Goal: Task Accomplishment & Management: Use online tool/utility

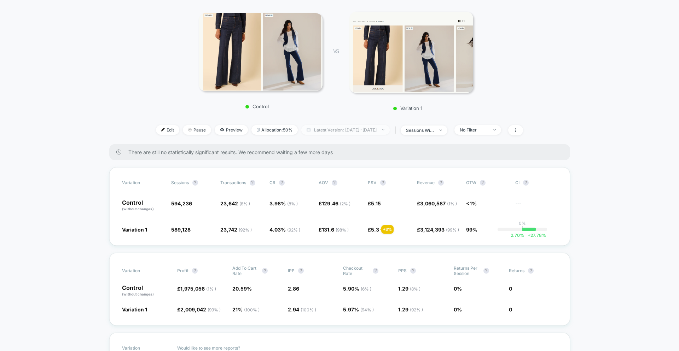
scroll to position [29, 0]
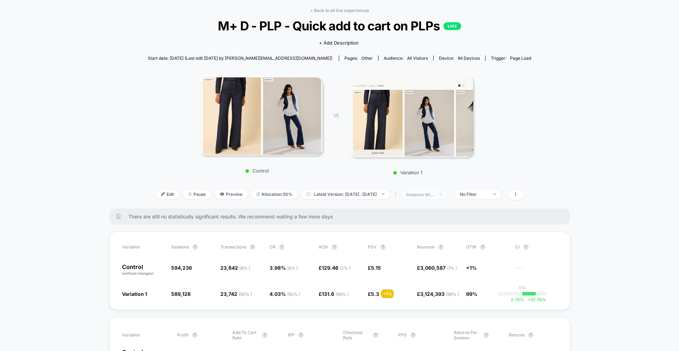
click at [434, 195] on div "sessions with impression" at bounding box center [420, 194] width 28 height 5
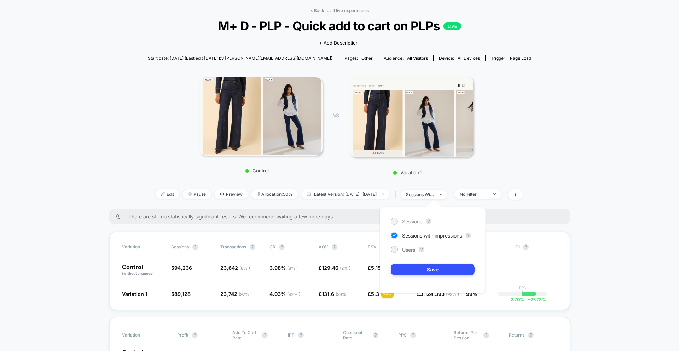
click at [422, 219] on span "Sessions" at bounding box center [412, 222] width 20 height 6
click at [422, 269] on button "Save" at bounding box center [433, 270] width 84 height 12
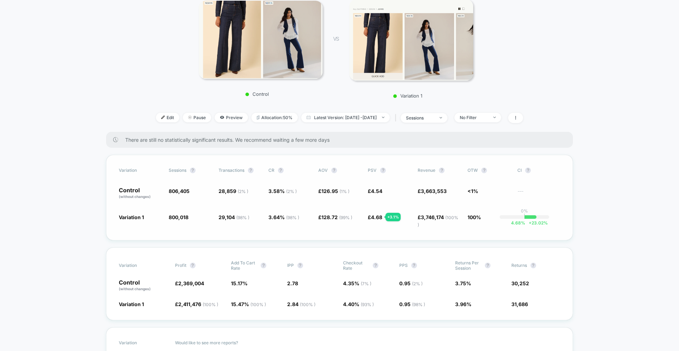
scroll to position [111, 0]
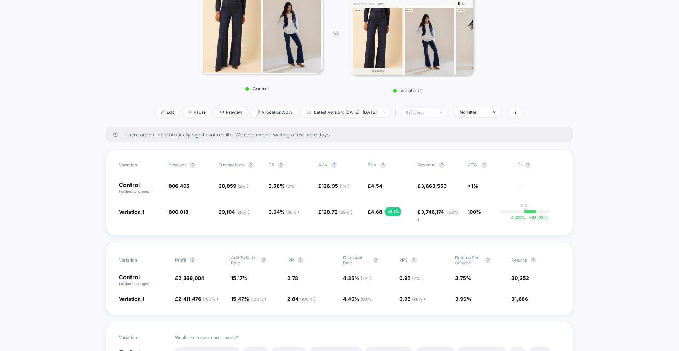
click at [425, 114] on div "sessions" at bounding box center [420, 112] width 28 height 5
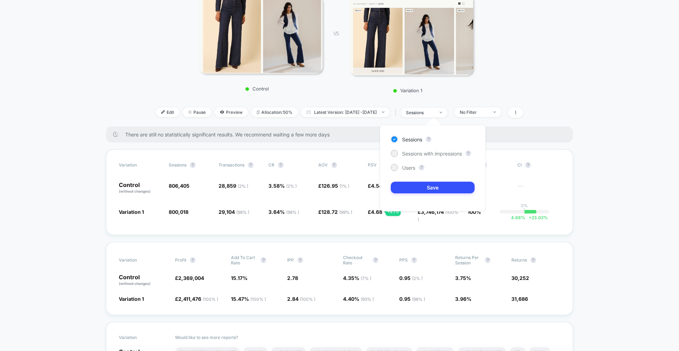
click at [422, 149] on div "Sessions ? Sessions with impressions ? Users ? Save" at bounding box center [433, 168] width 106 height 87
click at [422, 152] on span "Sessions with impressions" at bounding box center [432, 154] width 60 height 6
click at [430, 189] on button "Save" at bounding box center [433, 188] width 84 height 12
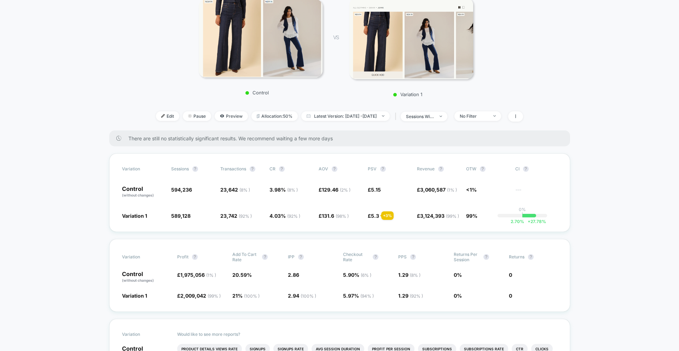
scroll to position [92, 0]
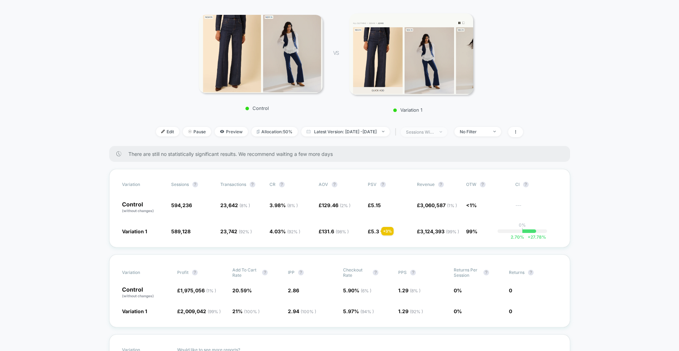
drag, startPoint x: 427, startPoint y: 127, endPoint x: 428, endPoint y: 130, distance: 4.0
click at [427, 127] on div "| sessions with impression" at bounding box center [420, 132] width 54 height 10
click at [428, 131] on div "sessions with impression" at bounding box center [420, 131] width 28 height 5
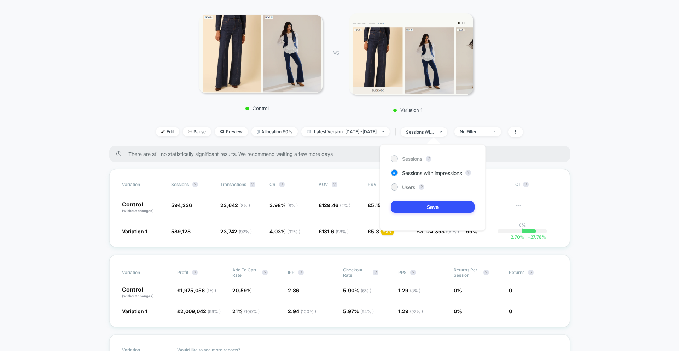
click at [418, 161] on span "Sessions" at bounding box center [412, 159] width 20 height 6
click at [423, 201] on button "Save" at bounding box center [433, 207] width 84 height 12
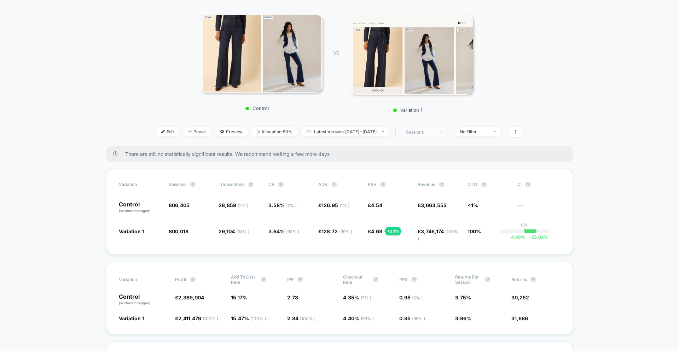
click at [433, 134] on div "sessions" at bounding box center [420, 131] width 28 height 5
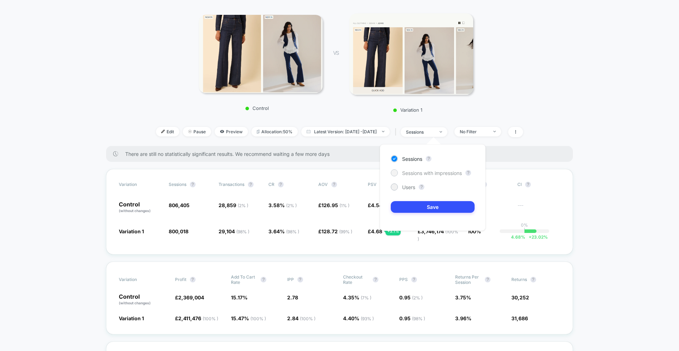
click at [422, 173] on span "Sessions with impressions" at bounding box center [432, 173] width 60 height 6
click at [428, 207] on button "Save" at bounding box center [433, 207] width 84 height 12
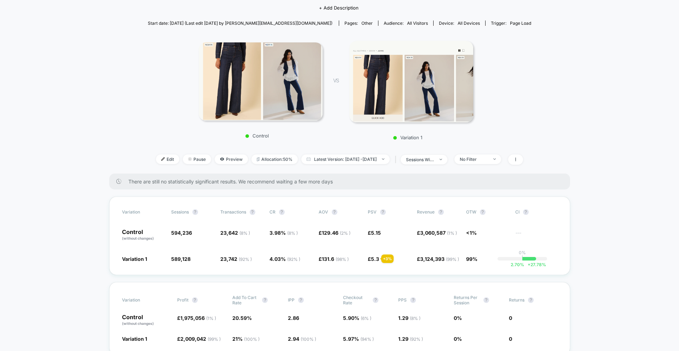
scroll to position [60, 0]
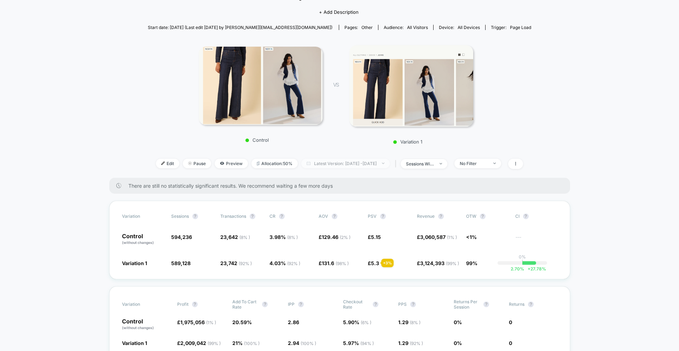
click at [357, 164] on span "Latest Version: Aug 14, 2025 - Sep 16, 2025" at bounding box center [345, 164] width 88 height 10
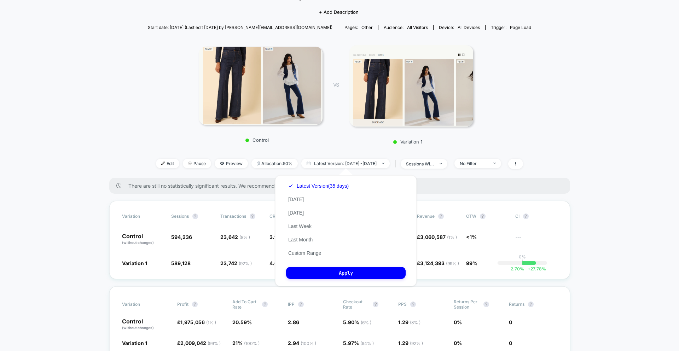
click at [441, 188] on span "There are still no statistically significant results. We recommend waiting a fe…" at bounding box center [342, 186] width 428 height 6
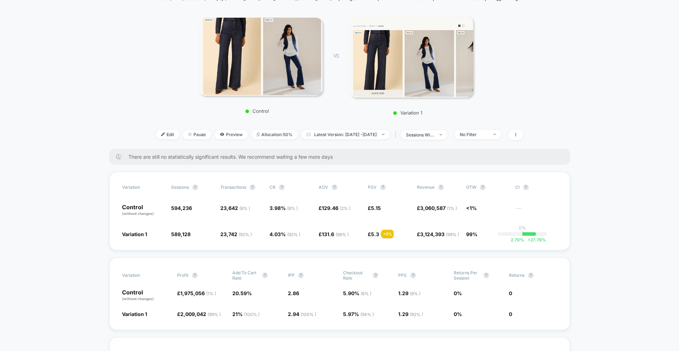
scroll to position [91, 0]
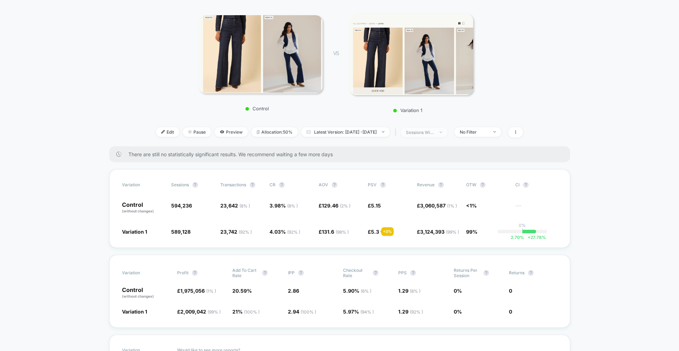
click at [435, 135] on span "sessions with impression" at bounding box center [424, 133] width 47 height 10
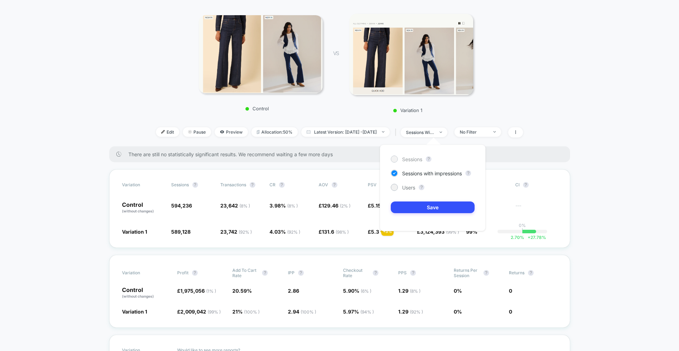
click at [405, 162] on div "Sessions" at bounding box center [406, 159] width 31 height 7
click at [413, 204] on button "Save" at bounding box center [433, 208] width 84 height 12
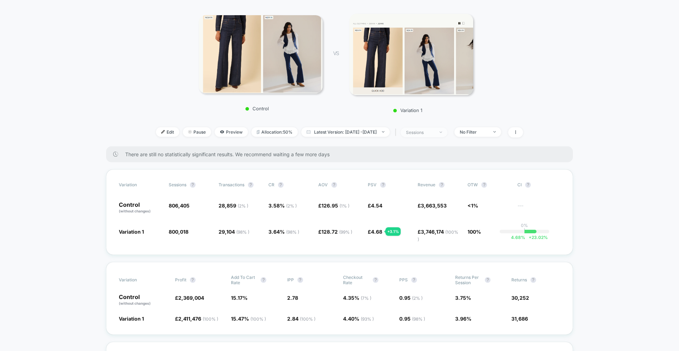
click at [443, 136] on span "sessions" at bounding box center [424, 133] width 47 height 10
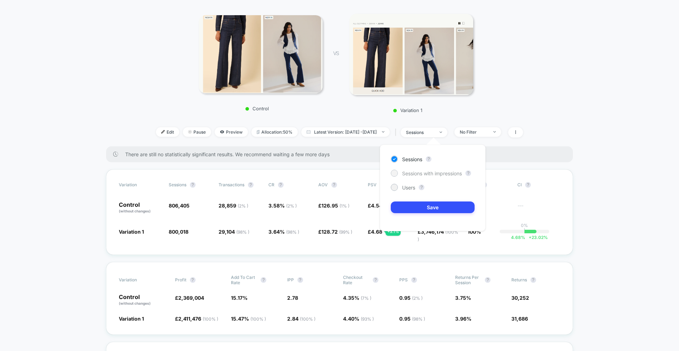
click at [415, 175] on span "Sessions with impressions" at bounding box center [432, 174] width 60 height 6
click at [417, 208] on button "Save" at bounding box center [433, 208] width 84 height 12
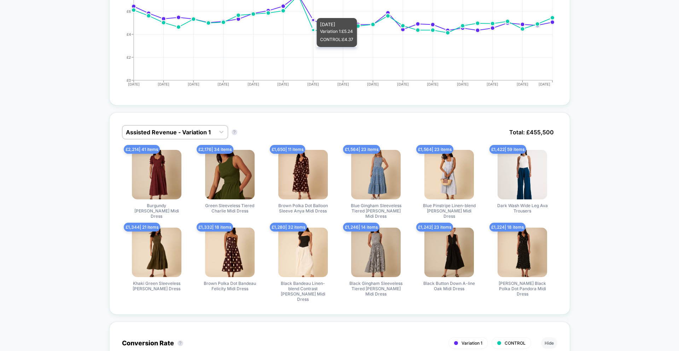
scroll to position [602, 0]
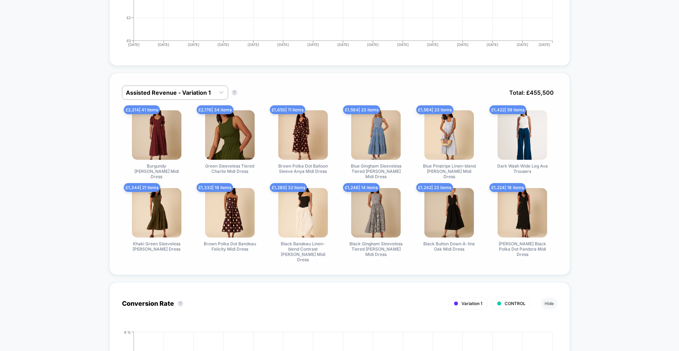
click at [169, 106] on div "Assisted Revenue - Variation 1 Assisted Revenue - Variation 1 ? Total: £ 455,500" at bounding box center [339, 98] width 435 height 25
click at [168, 97] on div at bounding box center [169, 92] width 86 height 8
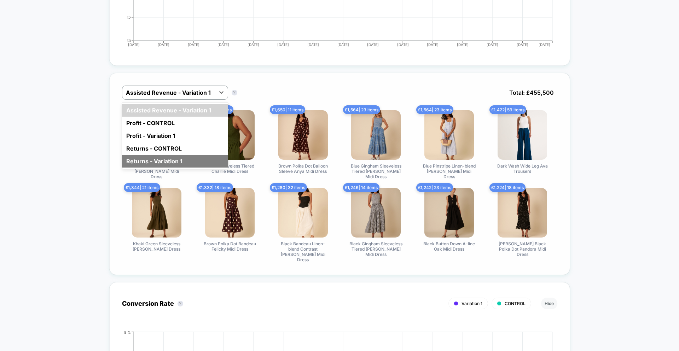
click at [166, 161] on div "Returns - Variation 1" at bounding box center [175, 161] width 106 height 13
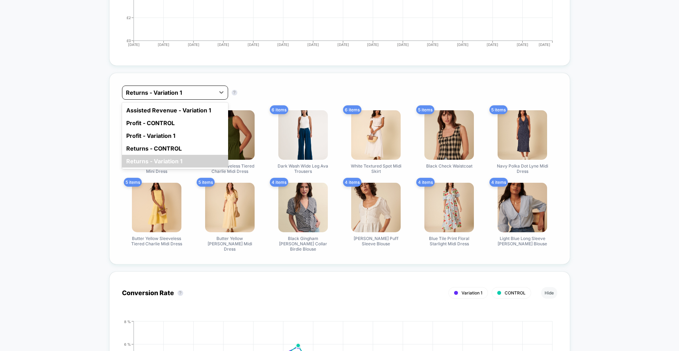
drag, startPoint x: 170, startPoint y: 102, endPoint x: 168, endPoint y: 130, distance: 28.4
click at [170, 97] on div at bounding box center [169, 92] width 86 height 8
click at [164, 155] on div "Returns - CONTROL" at bounding box center [175, 148] width 106 height 13
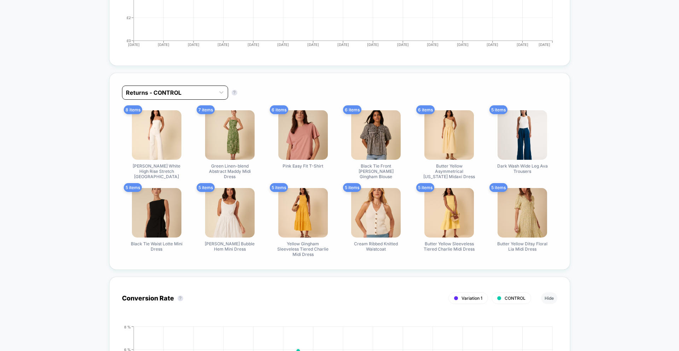
click at [164, 97] on div at bounding box center [169, 92] width 86 height 8
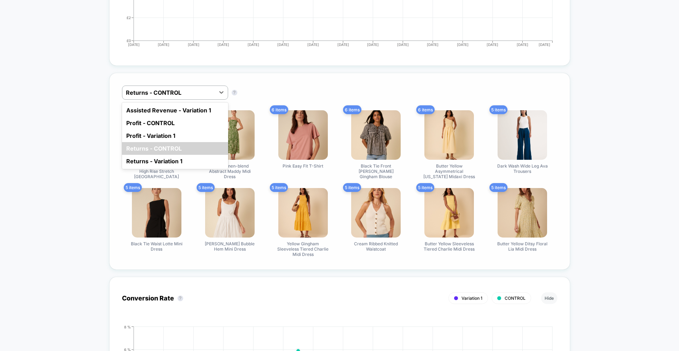
drag, startPoint x: 156, startPoint y: 114, endPoint x: 167, endPoint y: 115, distance: 10.3
click at [159, 114] on div "Assisted Revenue - Variation 1" at bounding box center [175, 110] width 106 height 13
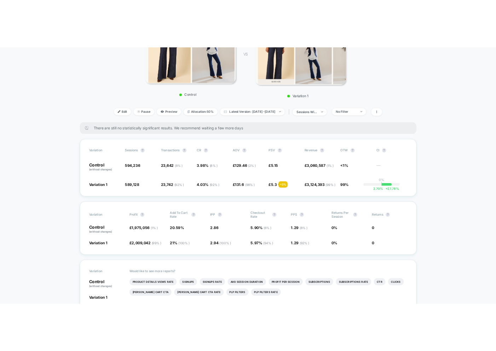
scroll to position [0, 0]
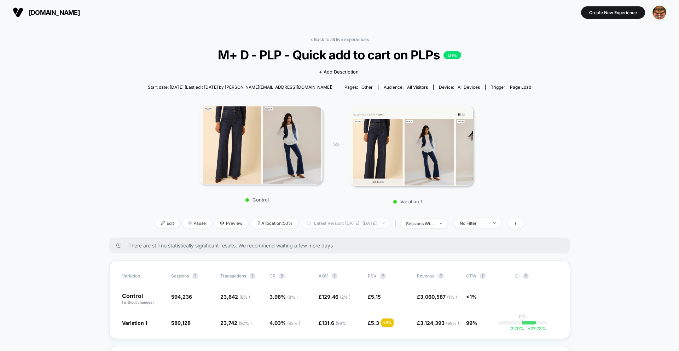
click at [357, 219] on span "Latest Version: Aug 14, 2025 - Sep 16, 2025" at bounding box center [345, 224] width 88 height 10
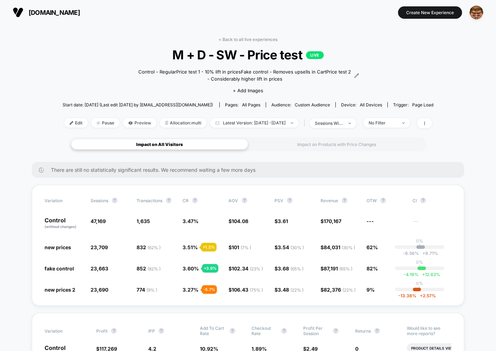
click at [114, 85] on div "< Back to all live experiences M + D - SW - Price test LIVE Control - Regular P…" at bounding box center [248, 87] width 371 height 100
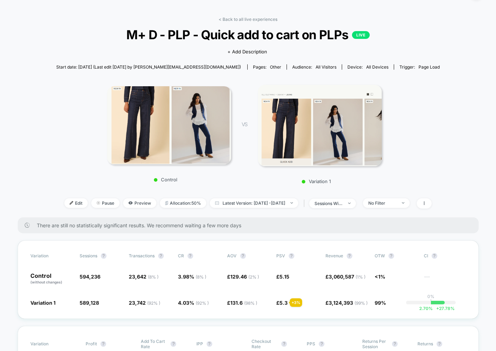
scroll to position [15, 0]
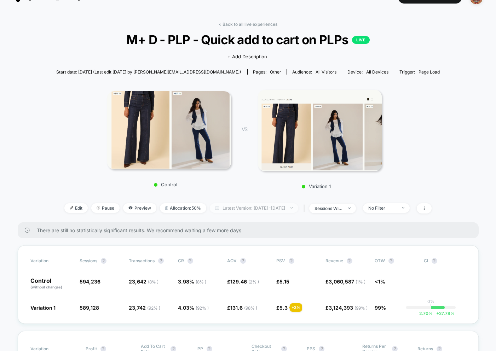
click at [254, 208] on span "Latest Version: Aug 14, 2025 - Sep 16, 2025" at bounding box center [254, 208] width 88 height 10
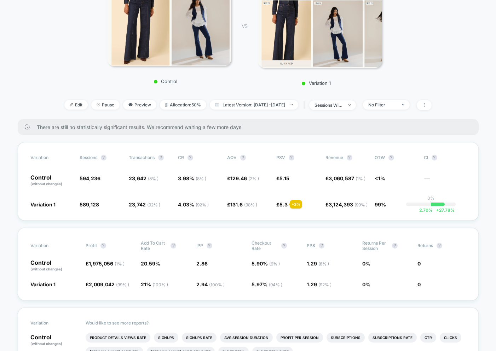
scroll to position [148, 0]
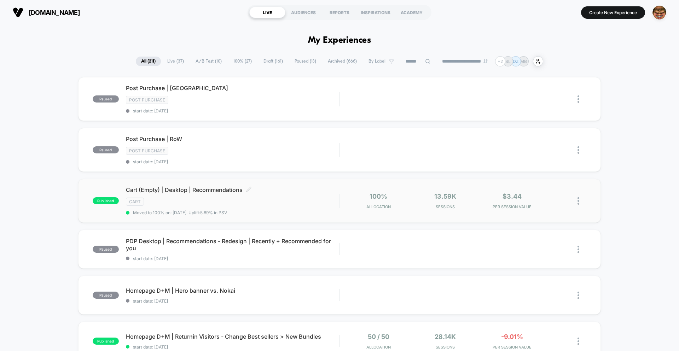
click at [312, 200] on div "cart" at bounding box center [232, 202] width 213 height 8
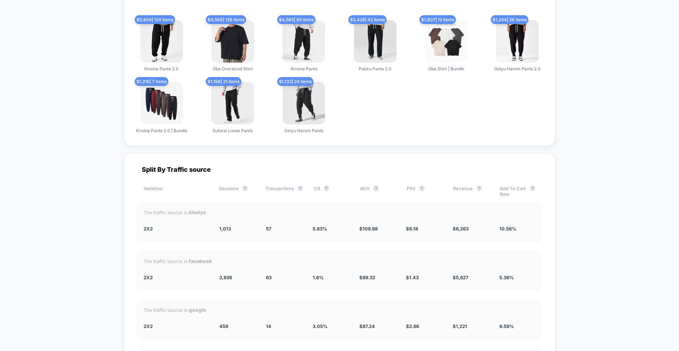
scroll to position [1361, 0]
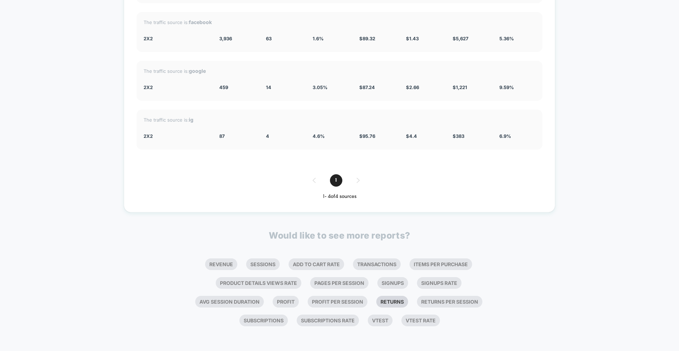
click at [402, 306] on li "Returns" at bounding box center [392, 302] width 32 height 12
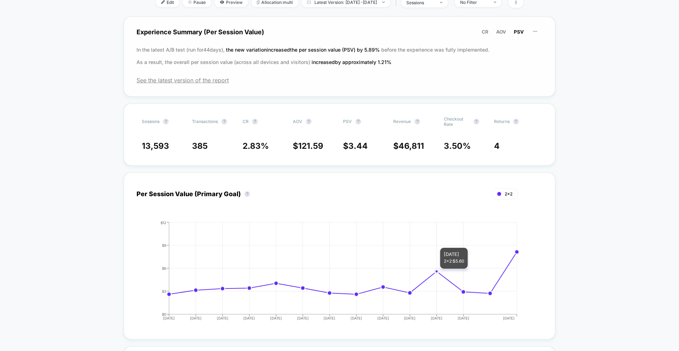
scroll to position [0, 0]
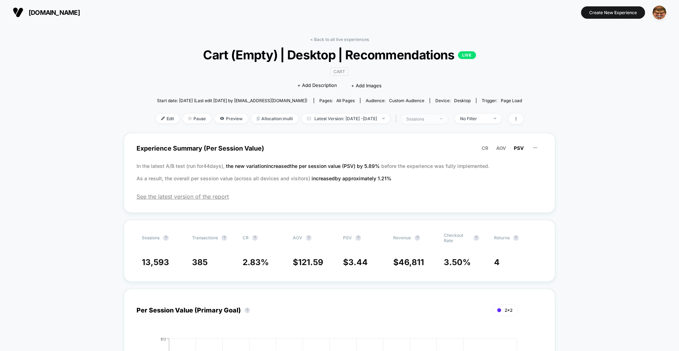
click at [448, 119] on span "sessions" at bounding box center [424, 119] width 47 height 10
click at [419, 159] on span "Sessions with impressions" at bounding box center [431, 160] width 60 height 6
click at [416, 191] on button "Save" at bounding box center [432, 194] width 84 height 12
click at [426, 117] on div "sessions with impression" at bounding box center [420, 118] width 28 height 5
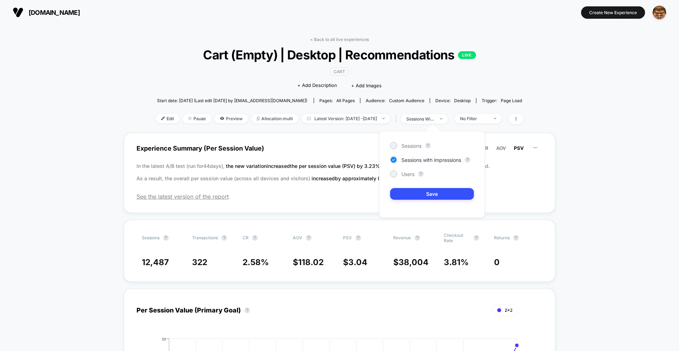
click at [418, 140] on div "Sessions ? Sessions with impressions ? Users ? Save" at bounding box center [432, 174] width 106 height 87
click at [417, 145] on span "Sessions" at bounding box center [411, 146] width 20 height 6
click at [420, 192] on button "Save" at bounding box center [432, 194] width 84 height 12
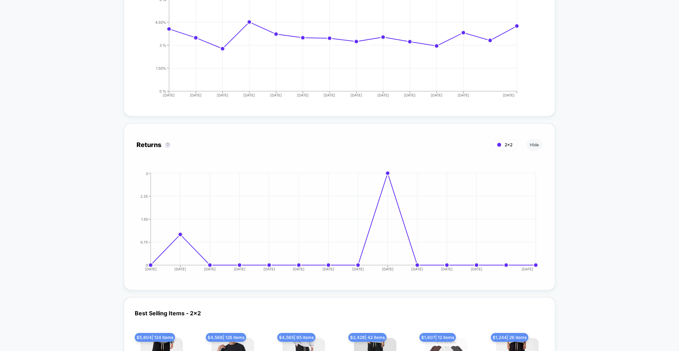
scroll to position [975, 0]
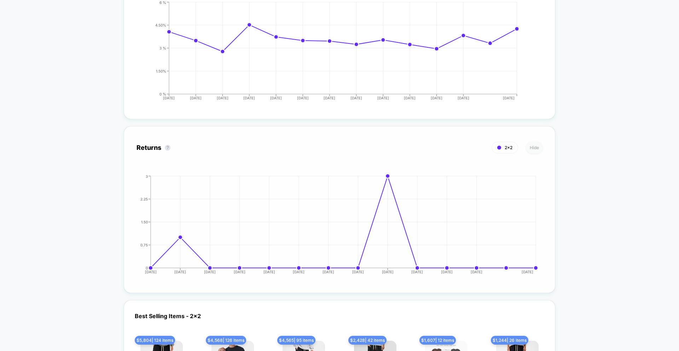
click at [532, 149] on button "Hide" at bounding box center [534, 148] width 16 height 12
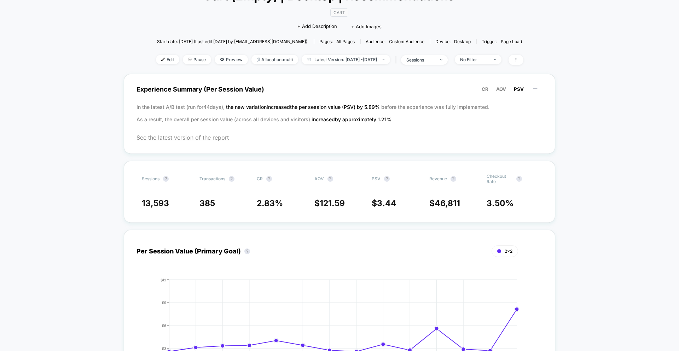
scroll to position [0, 0]
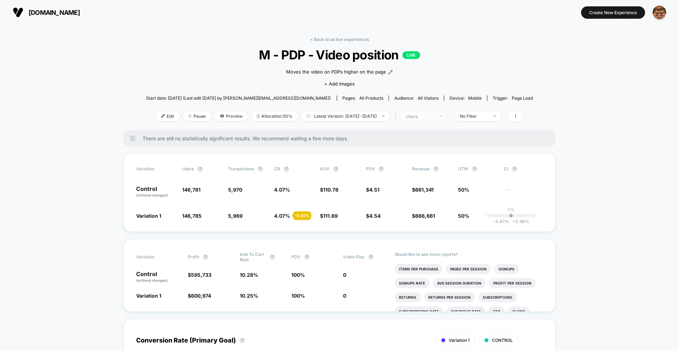
click at [424, 120] on span "users" at bounding box center [424, 117] width 47 height 10
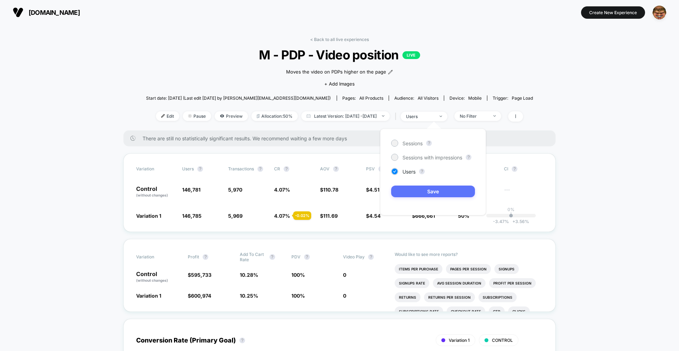
drag, startPoint x: 420, startPoint y: 156, endPoint x: 417, endPoint y: 186, distance: 29.5
click at [420, 156] on span "Sessions with impressions" at bounding box center [433, 158] width 60 height 6
click at [417, 196] on button "Save" at bounding box center [433, 192] width 84 height 12
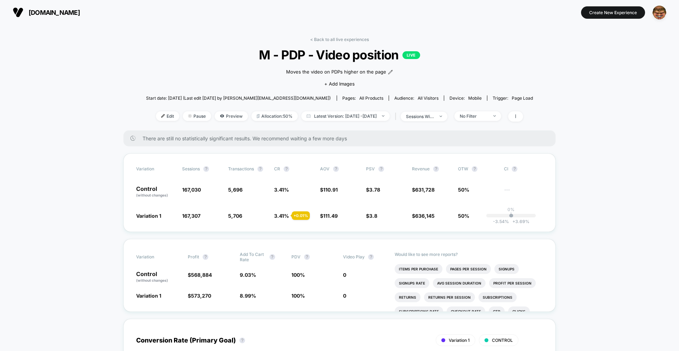
click at [433, 126] on div "< Back to all live experiences M - PDP - Video position LIVE Moves the video on…" at bounding box center [339, 84] width 387 height 94
click at [431, 119] on div "sessions with impression" at bounding box center [420, 116] width 28 height 5
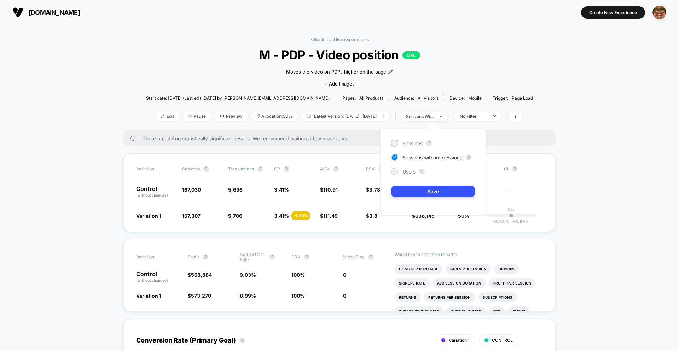
click at [415, 148] on div "Sessions ? Sessions with impressions ? Users ? Save" at bounding box center [433, 172] width 106 height 87
click at [399, 144] on div "Sessions" at bounding box center [406, 143] width 31 height 7
click at [414, 195] on button "Save" at bounding box center [433, 192] width 84 height 12
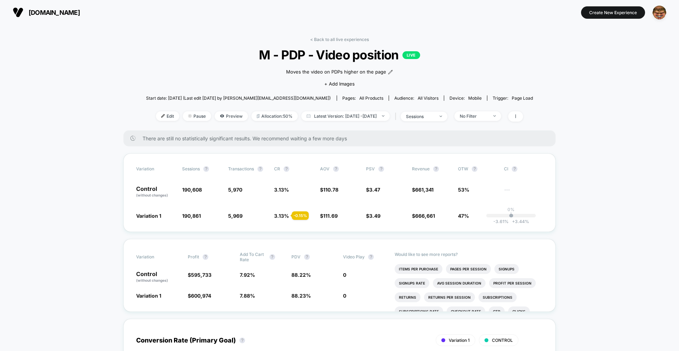
drag, startPoint x: 436, startPoint y: 127, endPoint x: 433, endPoint y: 121, distance: 5.9
click at [435, 125] on div "< Back to all live experiences M - PDP - Video position LIVE Moves the video on…" at bounding box center [339, 84] width 387 height 94
click at [431, 119] on div "sessions" at bounding box center [420, 116] width 28 height 5
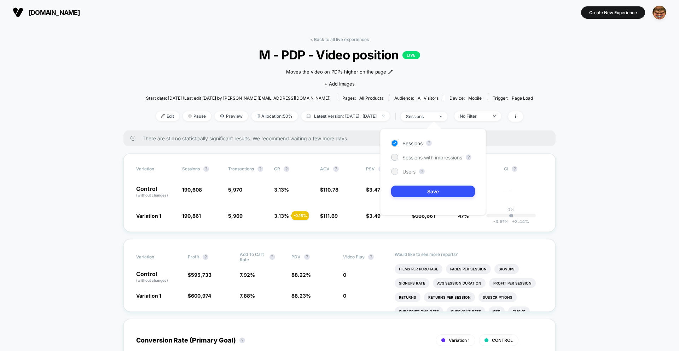
click at [406, 170] on span "Users" at bounding box center [409, 172] width 13 height 6
click at [414, 192] on button "Save" at bounding box center [433, 192] width 84 height 12
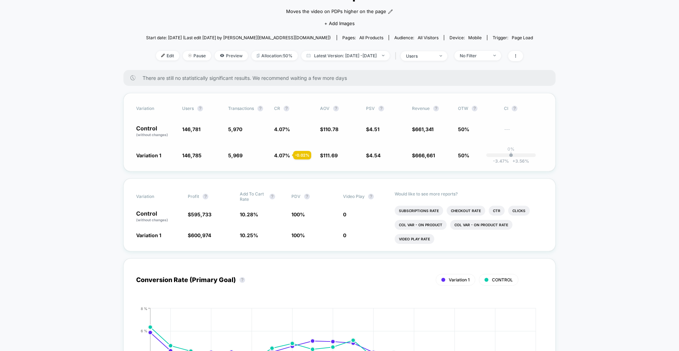
scroll to position [35, 0]
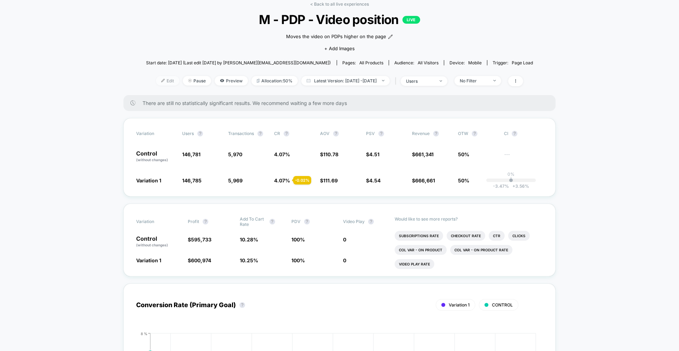
click at [157, 77] on span "Edit" at bounding box center [167, 81] width 23 height 10
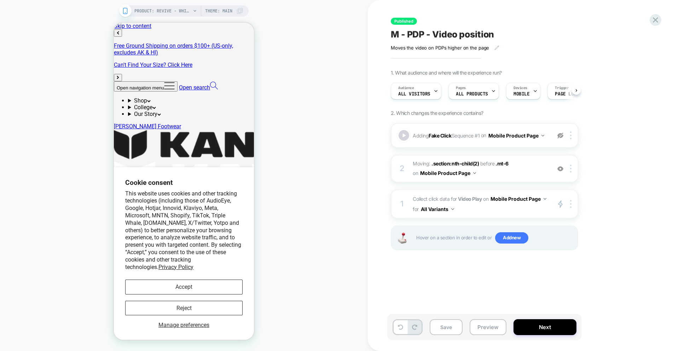
scroll to position [0, 0]
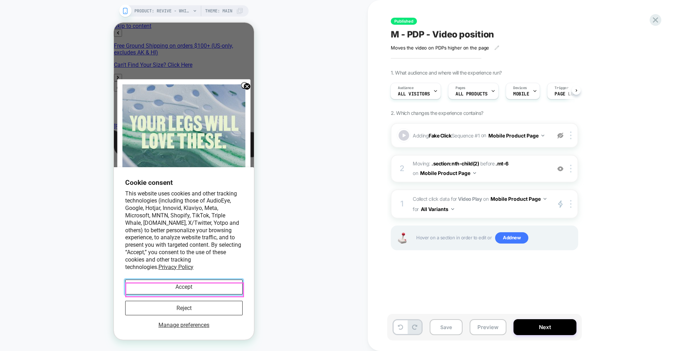
click at [197, 293] on button "Accept" at bounding box center [183, 287] width 117 height 15
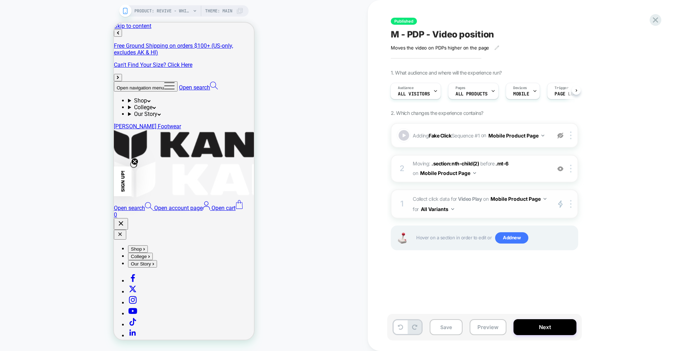
click at [474, 207] on span "Collect click data for Video Play on Mobile Product Page for All Variants" at bounding box center [480, 204] width 135 height 21
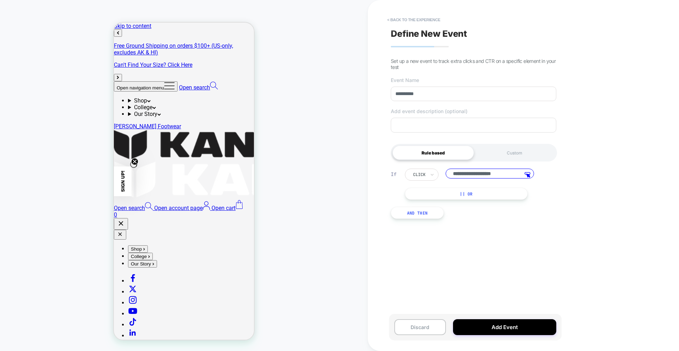
drag, startPoint x: 501, startPoint y: 177, endPoint x: 419, endPoint y: 174, distance: 81.4
click at [419, 174] on div "**********" at bounding box center [475, 175] width 141 height 12
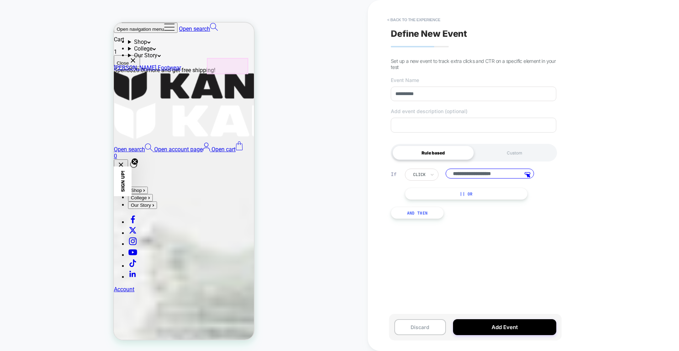
scroll to position [370, 0]
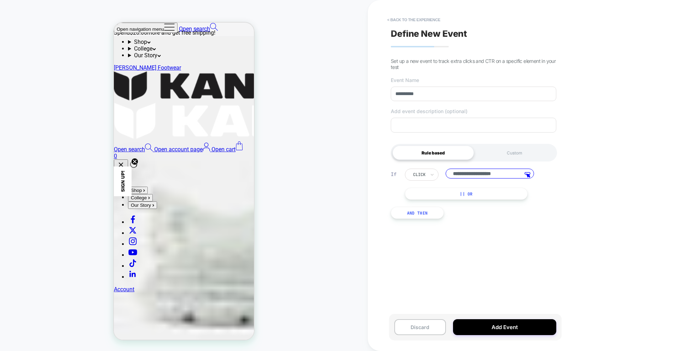
click at [490, 173] on input "**********" at bounding box center [490, 174] width 88 height 10
click at [429, 328] on button "Discard" at bounding box center [420, 327] width 52 height 16
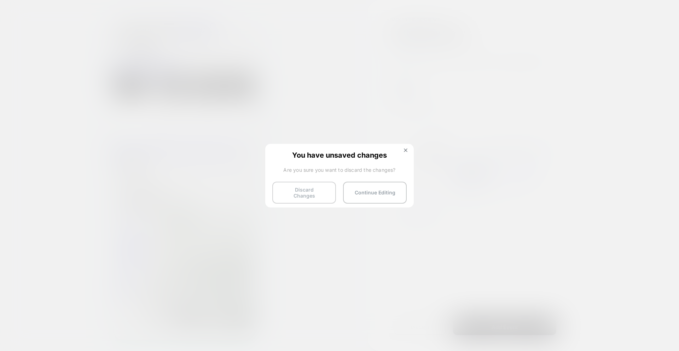
click at [304, 190] on button "Discard Changes" at bounding box center [304, 193] width 64 height 22
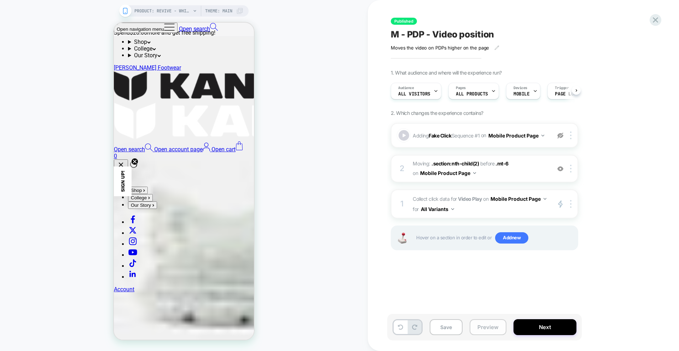
scroll to position [0, 0]
click at [485, 330] on button "Preview" at bounding box center [488, 327] width 37 height 16
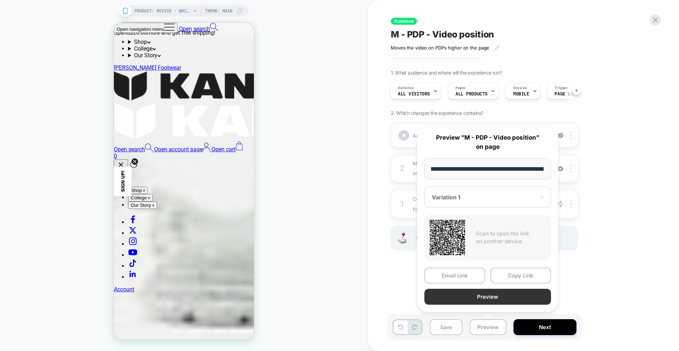
scroll to position [0, 0]
click at [481, 296] on button "Preview" at bounding box center [487, 297] width 127 height 16
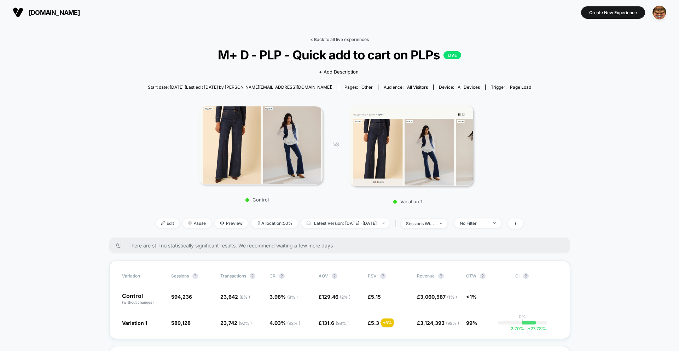
click at [333, 37] on link "< Back to all live experiences" at bounding box center [339, 39] width 59 height 5
